Goal: Task Accomplishment & Management: Use online tool/utility

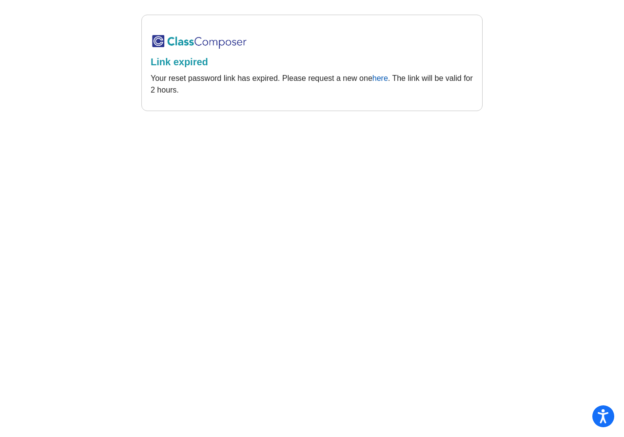
click at [377, 81] on link "here" at bounding box center [380, 78] width 16 height 8
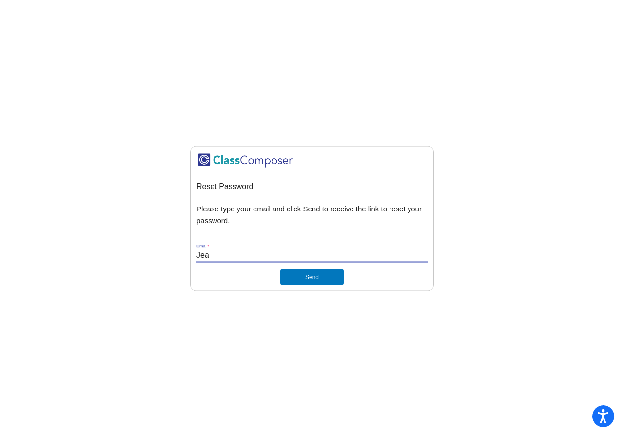
type input "[PERSON_NAME][EMAIL_ADDRESS][PERSON_NAME][DOMAIN_NAME]"
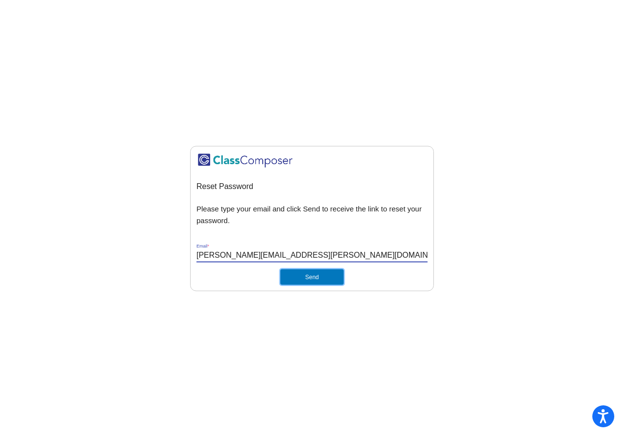
click at [293, 278] on button "Send" at bounding box center [311, 278] width 63 height 16
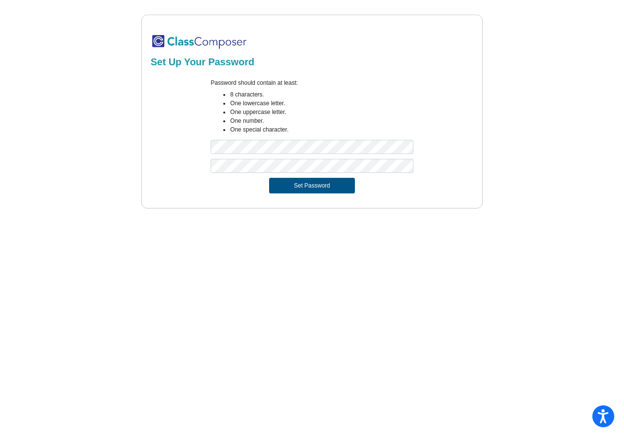
click at [283, 181] on button "Set Password" at bounding box center [312, 186] width 86 height 16
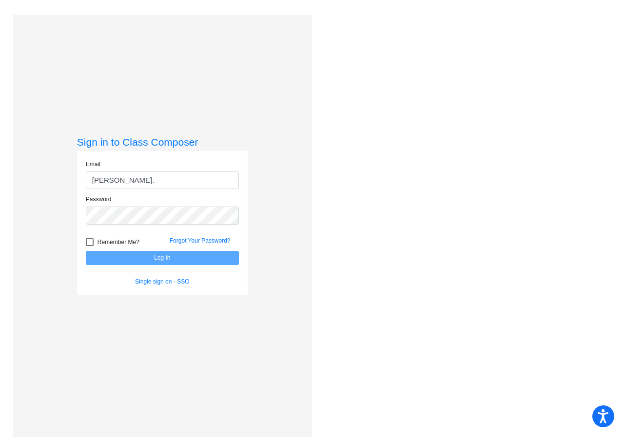
type input "jean.tobin@leusd.k12.ca.us"
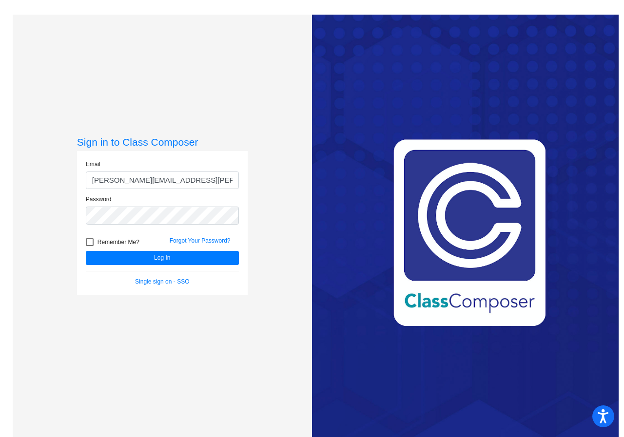
click at [87, 242] on div at bounding box center [90, 242] width 8 height 8
click at [89, 246] on input "Remember Me?" at bounding box center [89, 246] width 0 height 0
checkbox input "true"
click at [149, 256] on button "Log In" at bounding box center [162, 258] width 153 height 14
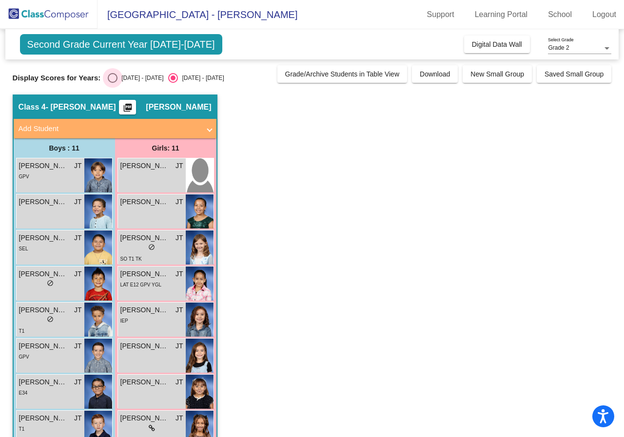
click at [112, 76] on div "Select an option" at bounding box center [113, 78] width 10 height 10
click at [112, 83] on input "2024 - 2025" at bounding box center [112, 83] width 0 height 0
radio input "true"
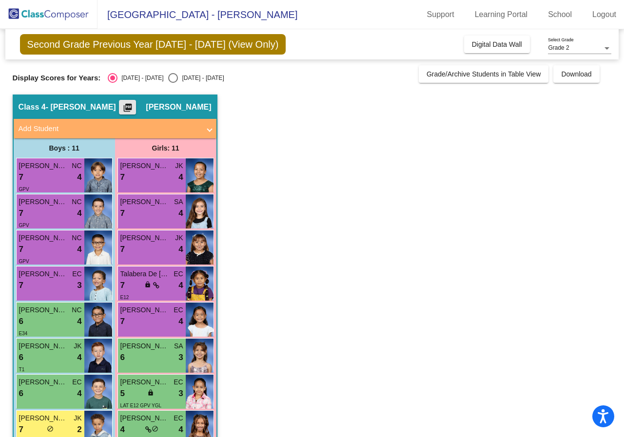
click at [134, 108] on mat-icon "picture_as_pdf" at bounding box center [128, 110] width 12 height 14
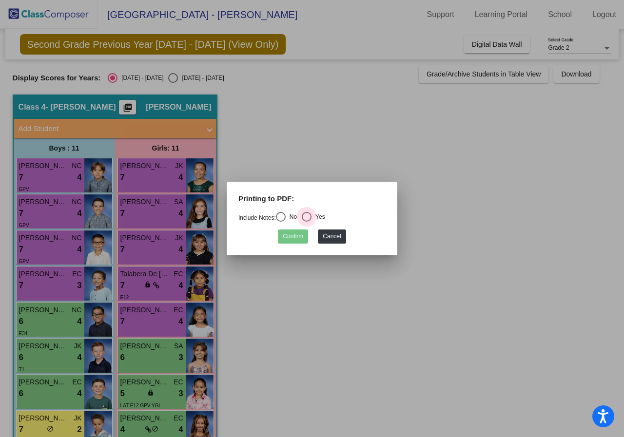
click at [308, 218] on div "Select an option" at bounding box center [307, 217] width 10 height 10
click at [307, 222] on input "Yes" at bounding box center [306, 222] width 0 height 0
radio input "true"
click at [291, 235] on button "Confirm" at bounding box center [293, 237] width 30 height 14
